Goal: Use online tool/utility: Utilize a website feature to perform a specific function

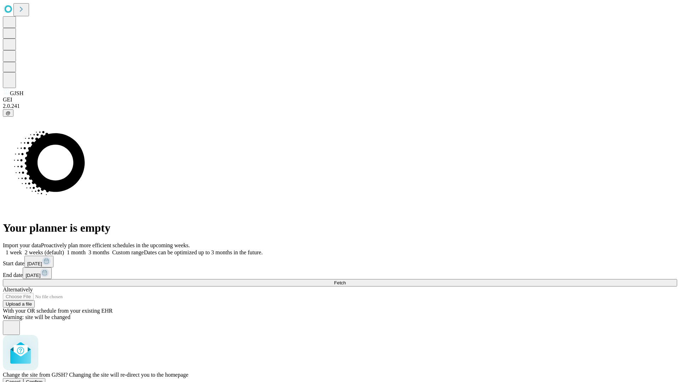
click at [43, 379] on span "Confirm" at bounding box center [34, 381] width 17 height 5
click at [64, 250] on label "2 weeks (default)" at bounding box center [43, 253] width 42 height 6
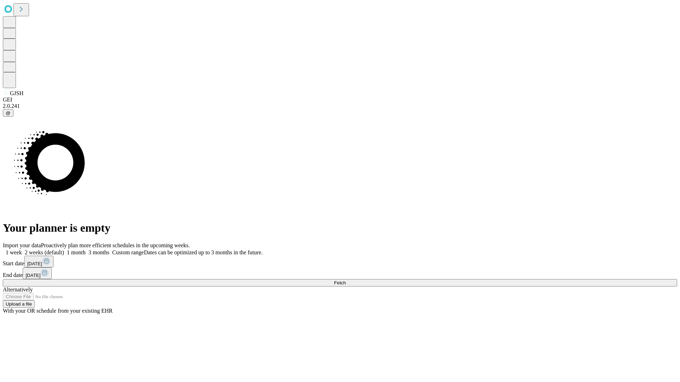
click at [345, 280] on span "Fetch" at bounding box center [340, 282] width 12 height 5
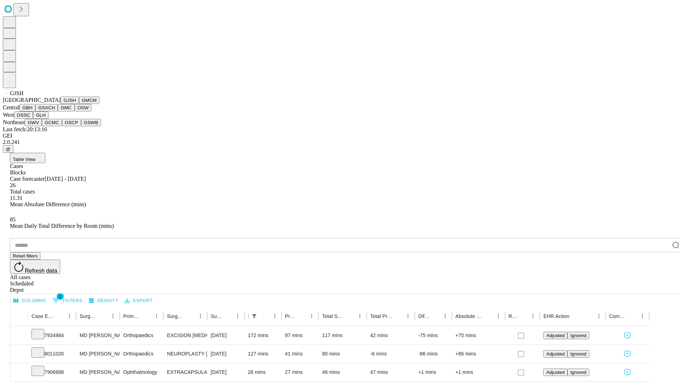
click at [79, 104] on button "GMCM" at bounding box center [89, 100] width 21 height 7
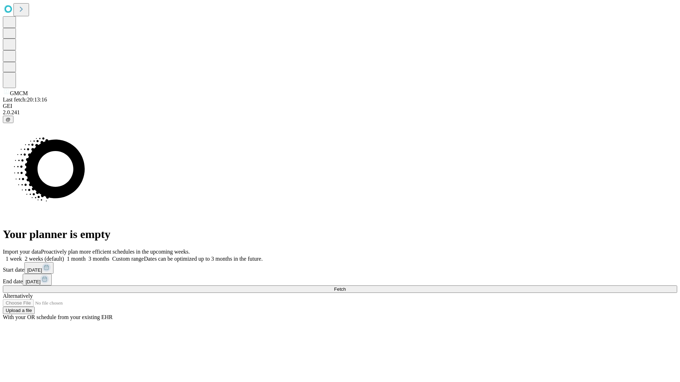
click at [64, 256] on label "2 weeks (default)" at bounding box center [43, 259] width 42 height 6
click at [345, 287] on span "Fetch" at bounding box center [340, 289] width 12 height 5
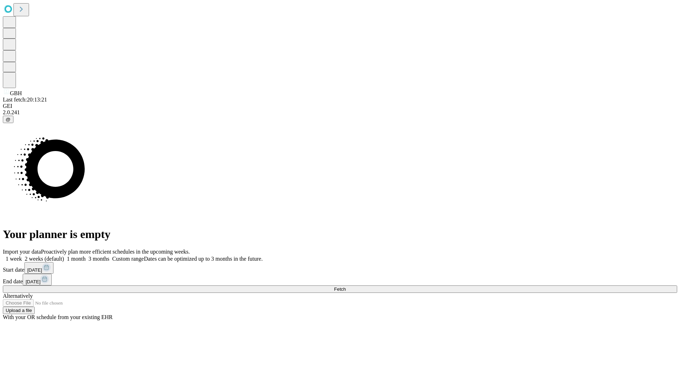
click at [64, 256] on label "2 weeks (default)" at bounding box center [43, 259] width 42 height 6
click at [345, 287] on span "Fetch" at bounding box center [340, 289] width 12 height 5
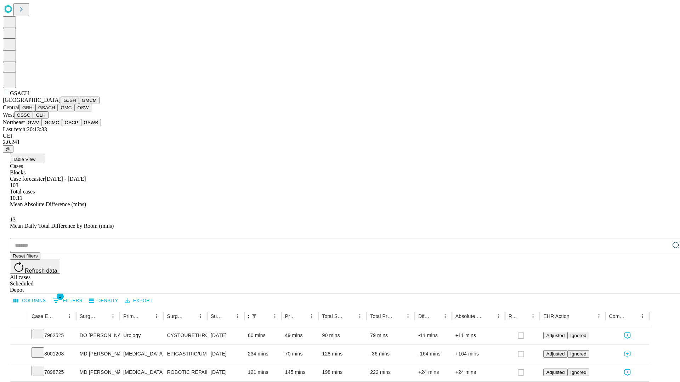
click at [58, 111] on button "GMC" at bounding box center [66, 107] width 17 height 7
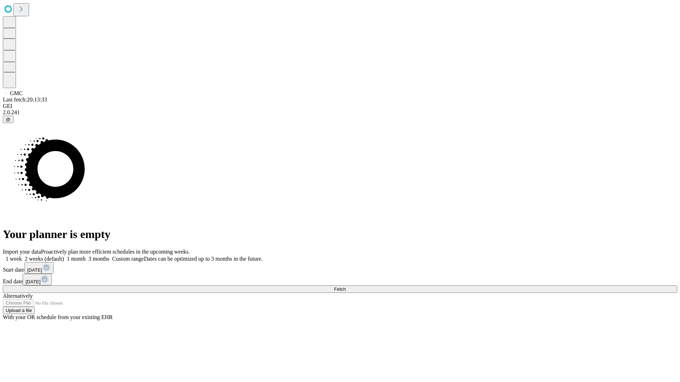
click at [64, 256] on label "2 weeks (default)" at bounding box center [43, 259] width 42 height 6
click at [345, 287] on span "Fetch" at bounding box center [340, 289] width 12 height 5
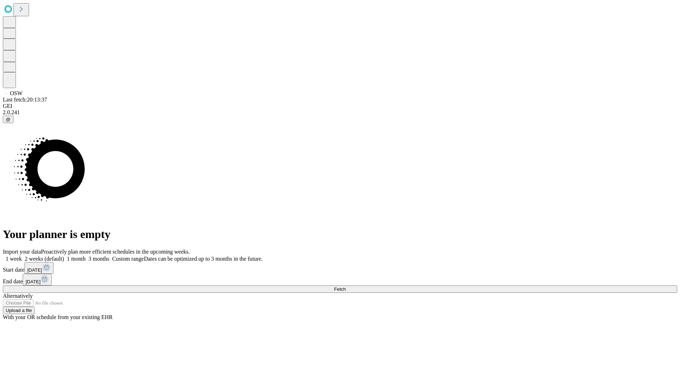
click at [64, 256] on label "2 weeks (default)" at bounding box center [43, 259] width 42 height 6
click at [345, 287] on span "Fetch" at bounding box center [340, 289] width 12 height 5
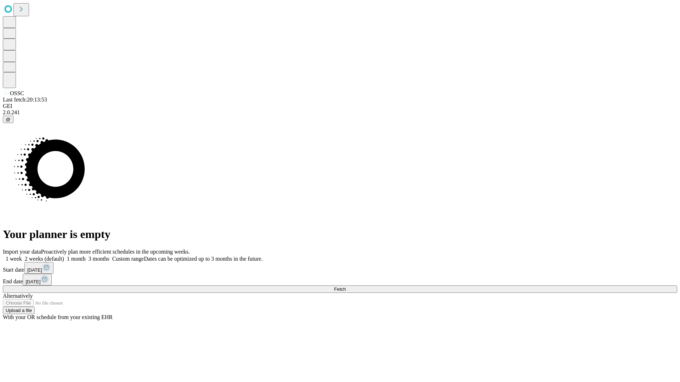
click at [64, 256] on label "2 weeks (default)" at bounding box center [43, 259] width 42 height 6
click at [345, 287] on span "Fetch" at bounding box center [340, 289] width 12 height 5
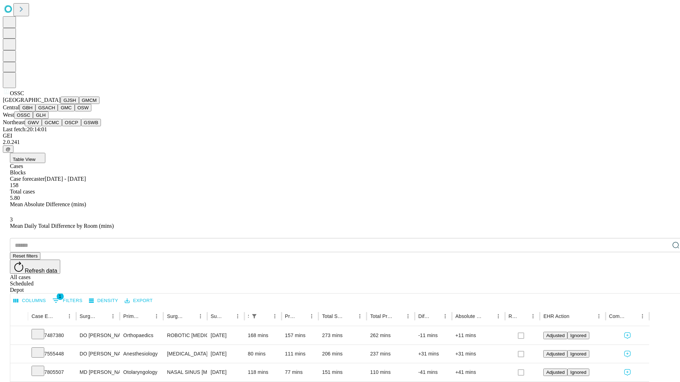
click at [48, 119] on button "GLH" at bounding box center [40, 114] width 15 height 7
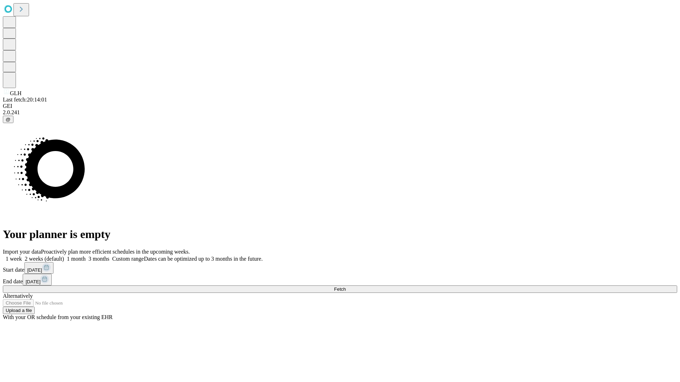
click at [64, 256] on label "2 weeks (default)" at bounding box center [43, 259] width 42 height 6
click at [345, 287] on span "Fetch" at bounding box center [340, 289] width 12 height 5
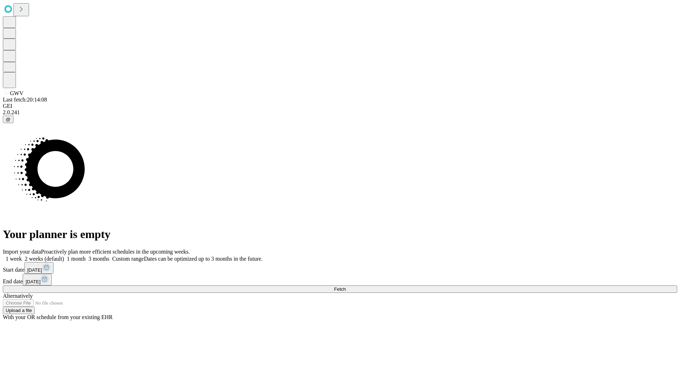
click at [64, 256] on label "2 weeks (default)" at bounding box center [43, 259] width 42 height 6
click at [345, 287] on span "Fetch" at bounding box center [340, 289] width 12 height 5
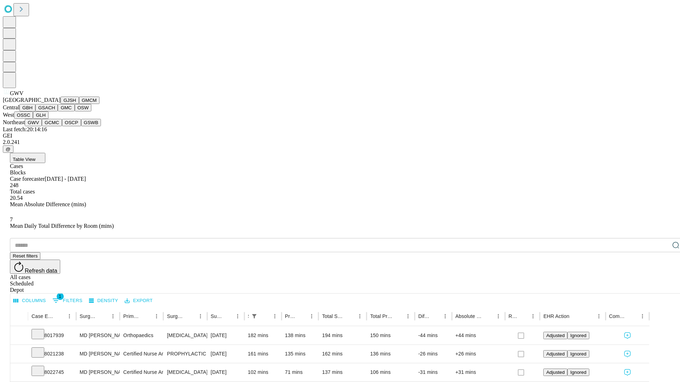
click at [55, 126] on button "GCMC" at bounding box center [52, 122] width 20 height 7
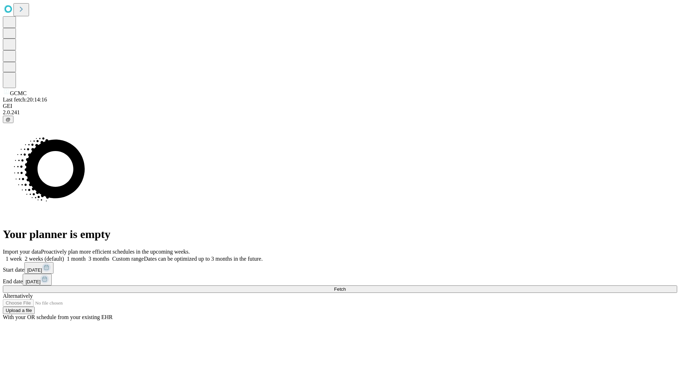
click at [64, 256] on label "2 weeks (default)" at bounding box center [43, 259] width 42 height 6
click at [345, 287] on span "Fetch" at bounding box center [340, 289] width 12 height 5
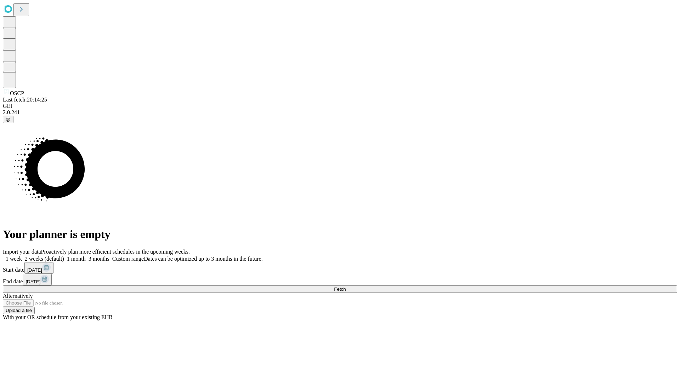
click at [64, 256] on label "2 weeks (default)" at bounding box center [43, 259] width 42 height 6
click at [345, 287] on span "Fetch" at bounding box center [340, 289] width 12 height 5
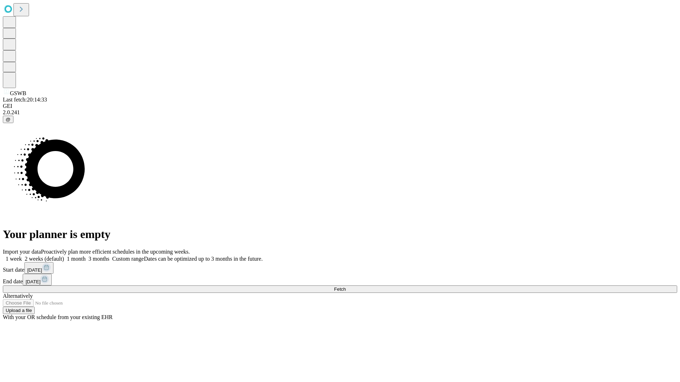
click at [64, 256] on label "2 weeks (default)" at bounding box center [43, 259] width 42 height 6
click at [345, 287] on span "Fetch" at bounding box center [340, 289] width 12 height 5
